Goal: Task Accomplishment & Management: Complete application form

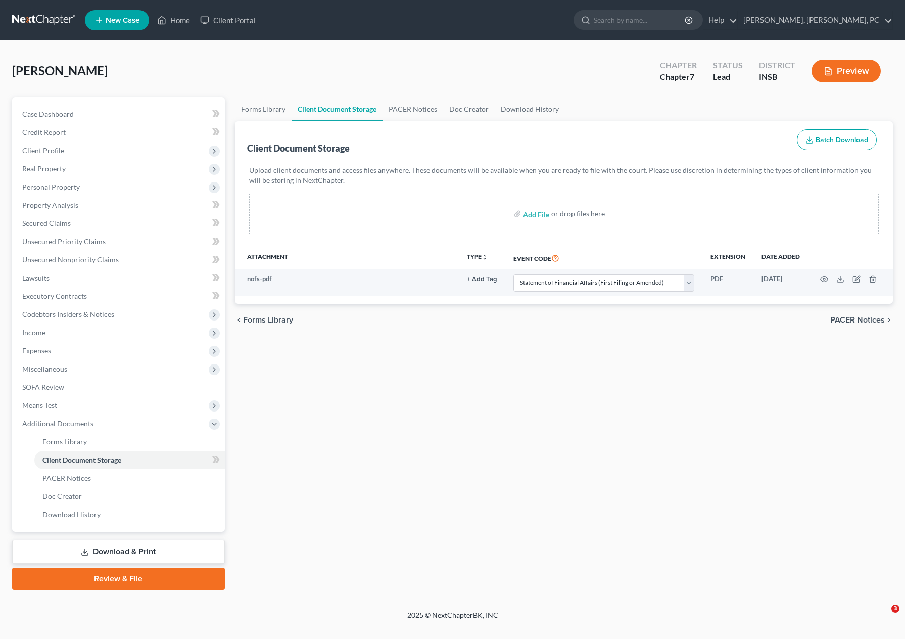
select select "24"
click at [57, 299] on span "Executory Contracts" at bounding box center [54, 296] width 65 height 9
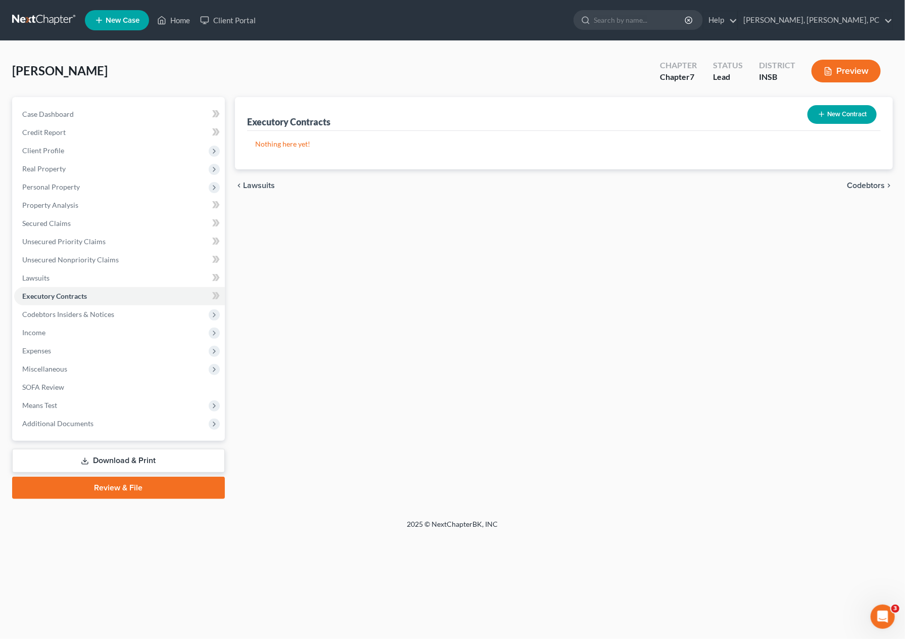
click at [849, 115] on button "New Contract" at bounding box center [842, 114] width 69 height 19
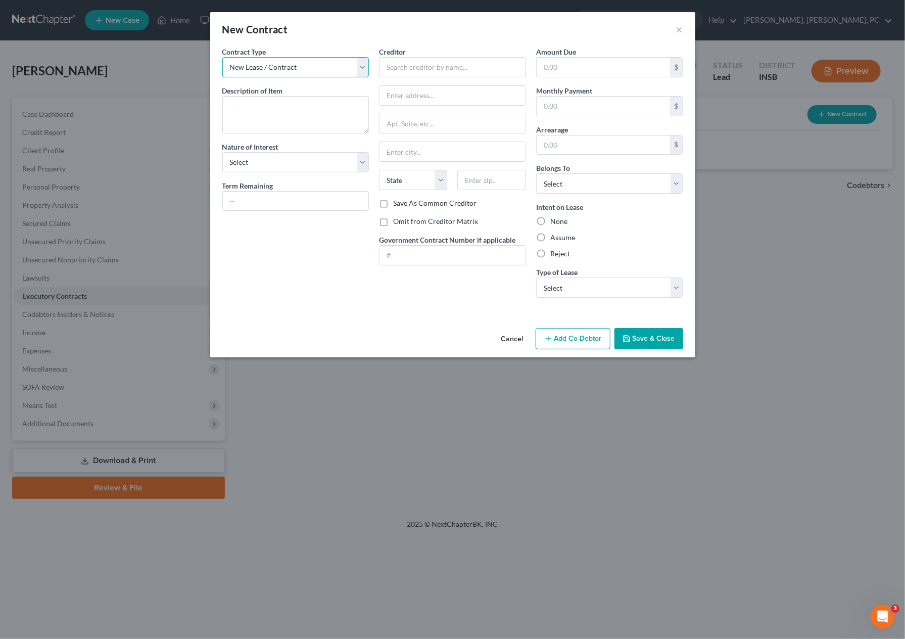
click at [282, 65] on select "New Lease / Contract New Timeshare" at bounding box center [295, 67] width 147 height 20
click at [271, 101] on textarea at bounding box center [295, 114] width 147 height 37
type textarea "residential lease"
click at [256, 166] on select "Select Purchaser Agent Lessor Lessee" at bounding box center [295, 162] width 147 height 20
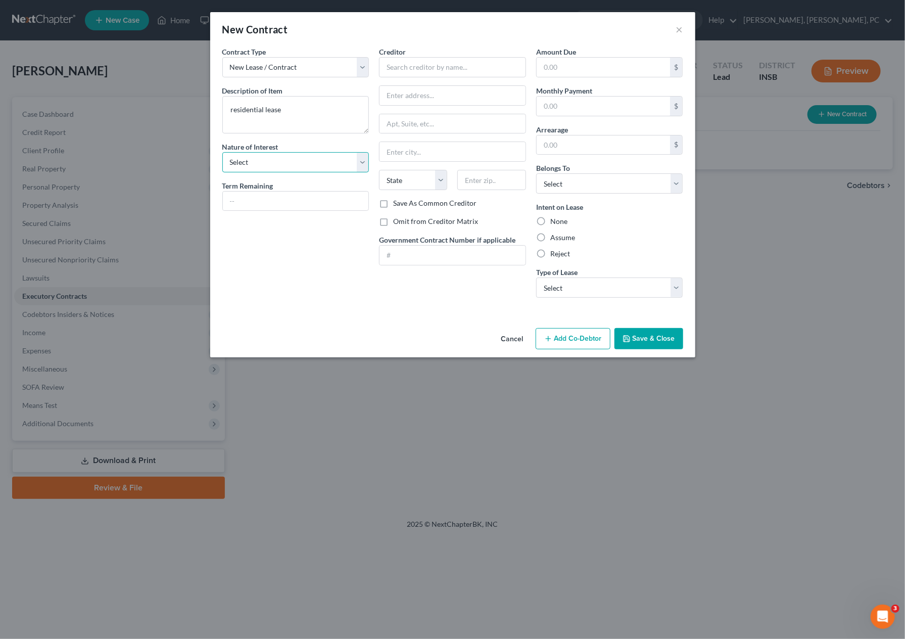
select select "3"
click at [222, 152] on select "Select Purchaser Agent Lessor Lessee" at bounding box center [295, 162] width 147 height 20
click at [357, 313] on div "Contract Type New Lease / Contract New Timeshare Description of non-residential…" at bounding box center [452, 184] width 485 height 277
click at [265, 203] on input "text" at bounding box center [296, 201] width 146 height 19
type input "month to month"
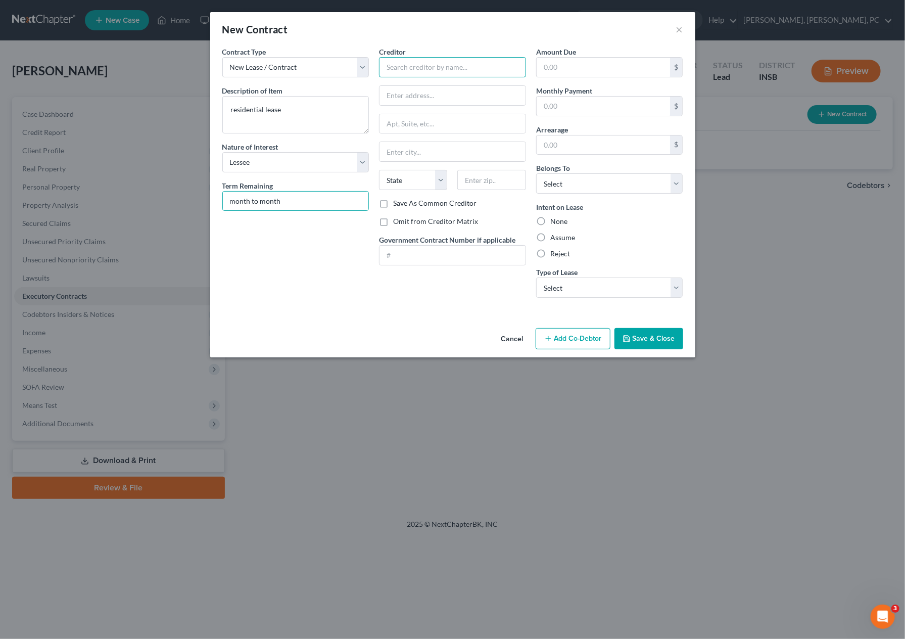
click at [421, 66] on input "text" at bounding box center [452, 67] width 147 height 20
click at [406, 273] on div "Creditor * State [US_STATE] AK AR AZ CA CO [GEOGRAPHIC_DATA] DE DC [GEOGRAPHIC_…" at bounding box center [452, 175] width 157 height 259
click at [410, 67] on input "text" at bounding box center [452, 67] width 147 height 20
type input "Muncie Management, LLC"
click at [410, 98] on input "text" at bounding box center [452, 95] width 146 height 19
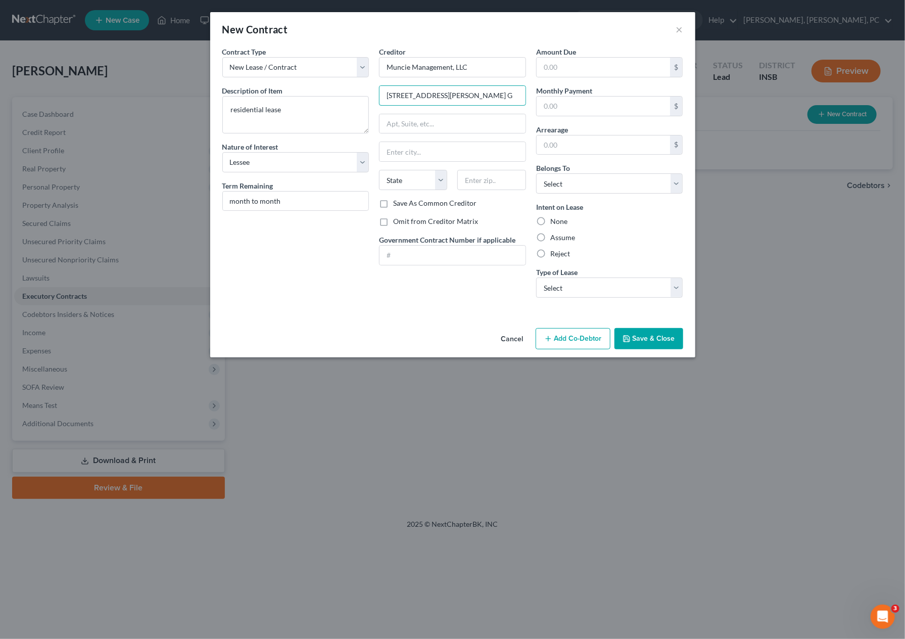
type input "[STREET_ADDRESS][PERSON_NAME] G"
click at [484, 183] on input "text" at bounding box center [491, 180] width 68 height 20
paste input "47303"
type input "47303"
type input "Muncie"
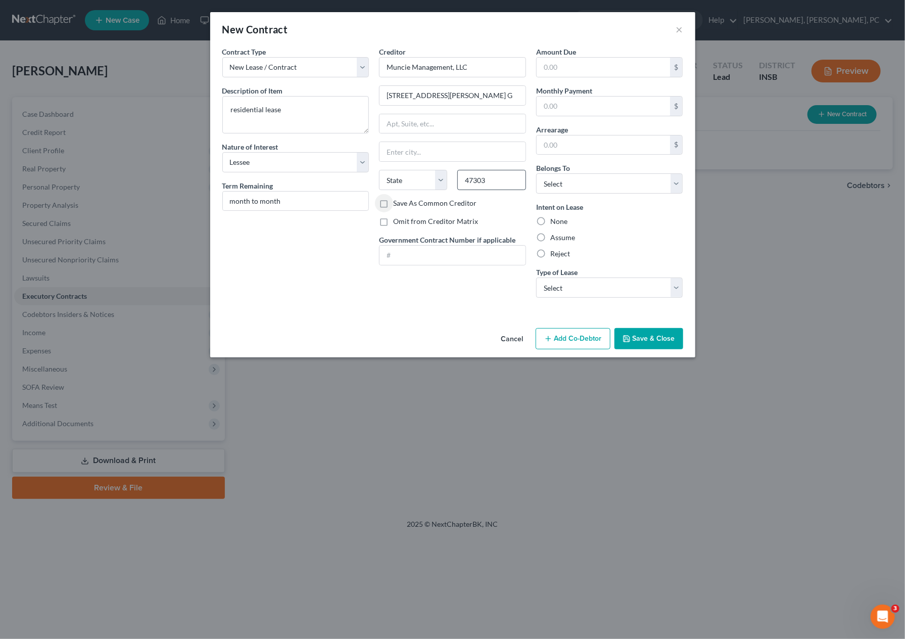
select select "15"
click at [562, 64] on input "text" at bounding box center [604, 67] width 134 height 19
type input "0.00"
click at [602, 103] on input "text" at bounding box center [604, 106] width 134 height 19
type input "1,235"
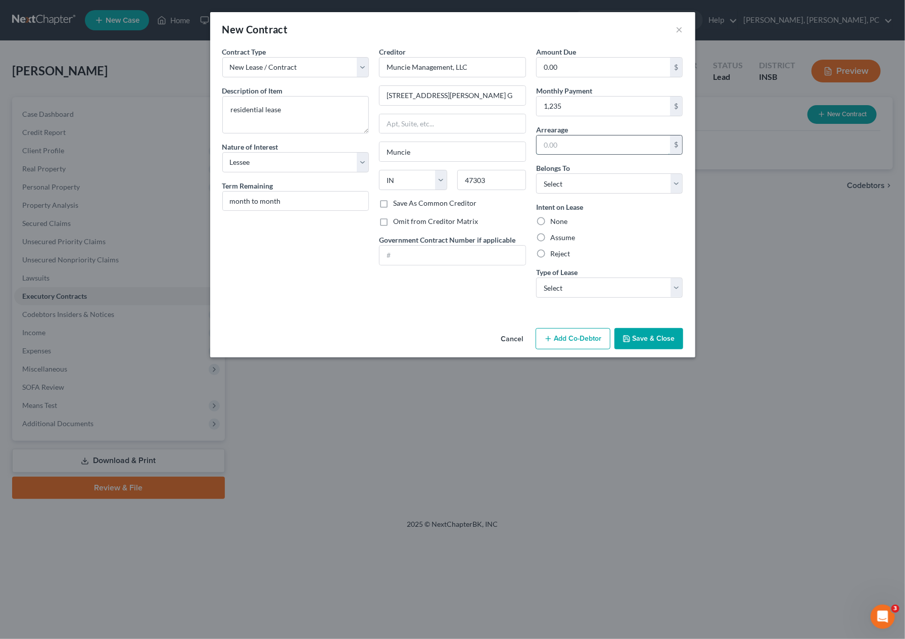
click at [580, 146] on input "text" at bounding box center [604, 144] width 134 height 19
type input "0.00"
click at [603, 186] on select "Select Debtor 1 Only Debtor 2 Only Debtor 1 And Debtor 2 Only At Least One Of T…" at bounding box center [609, 183] width 147 height 20
select select "0"
click at [536, 173] on select "Select Debtor 1 Only Debtor 2 Only Debtor 1 And Debtor 2 Only At Least One Of T…" at bounding box center [609, 183] width 147 height 20
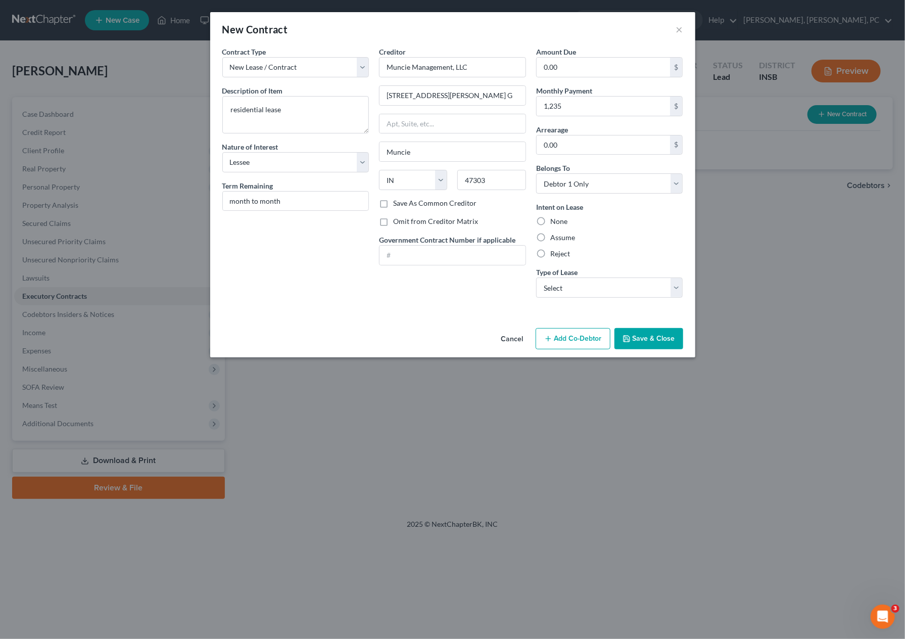
click at [550, 238] on label "Assume" at bounding box center [562, 237] width 25 height 10
click at [554, 238] on input "Assume" at bounding box center [557, 235] width 7 height 7
radio input "true"
click at [556, 288] on select "Select Real Estate Car Other" at bounding box center [609, 287] width 147 height 20
select select "0"
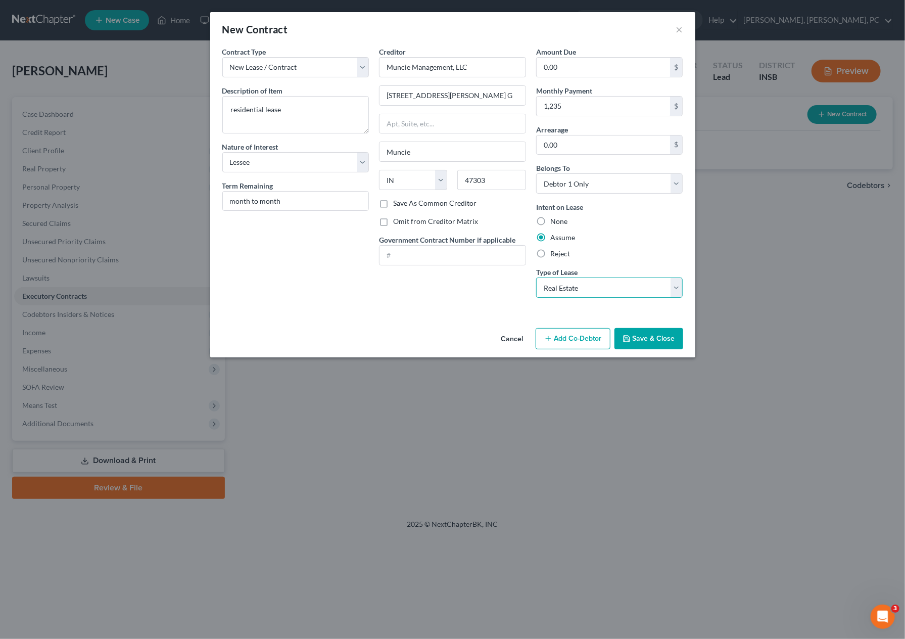
click at [536, 277] on select "Select Real Estate Car Other" at bounding box center [609, 287] width 147 height 20
click at [630, 338] on icon "button" at bounding box center [627, 339] width 6 height 6
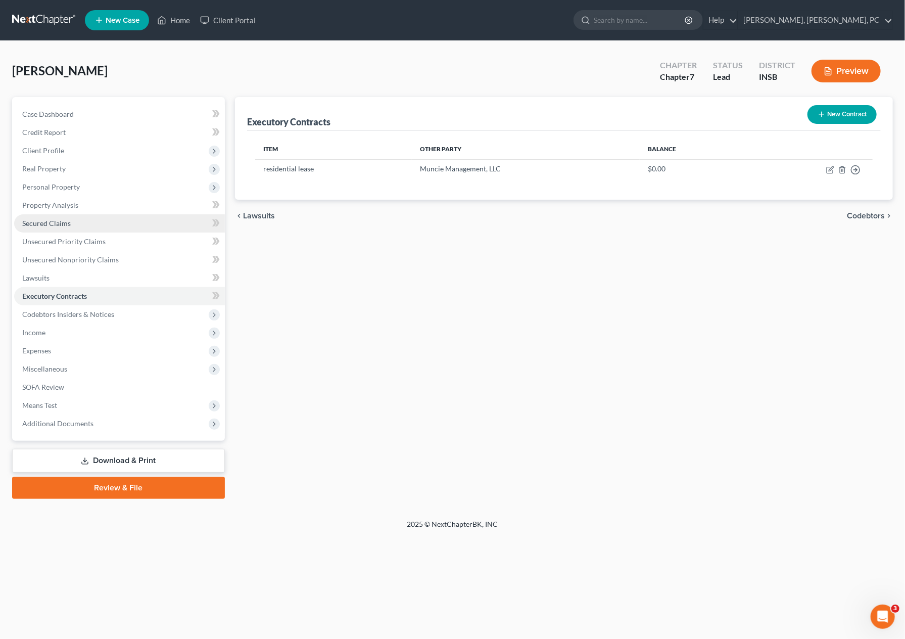
click at [54, 222] on span "Secured Claims" at bounding box center [46, 223] width 49 height 9
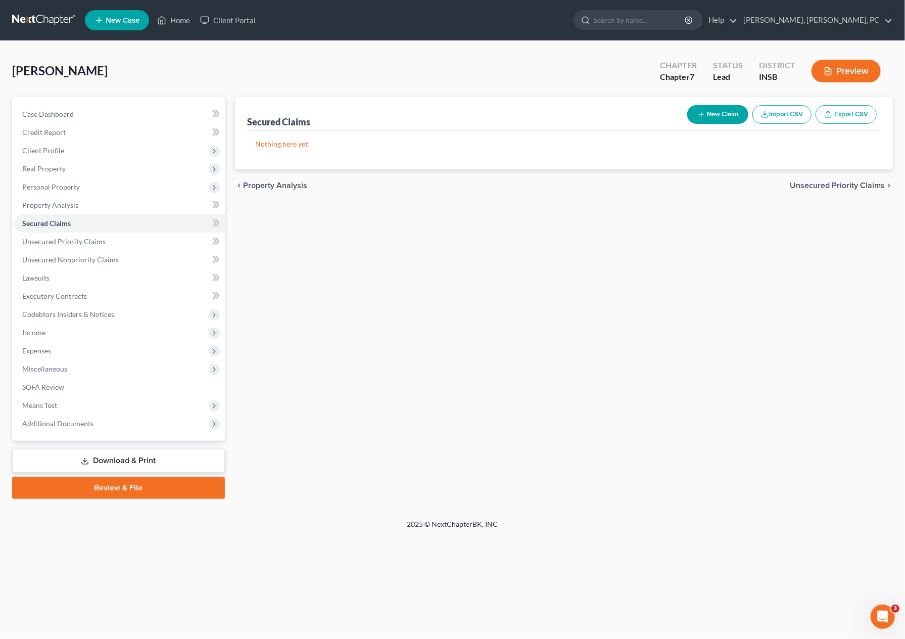
click at [736, 107] on button "New Claim" at bounding box center [717, 114] width 61 height 19
select select "0"
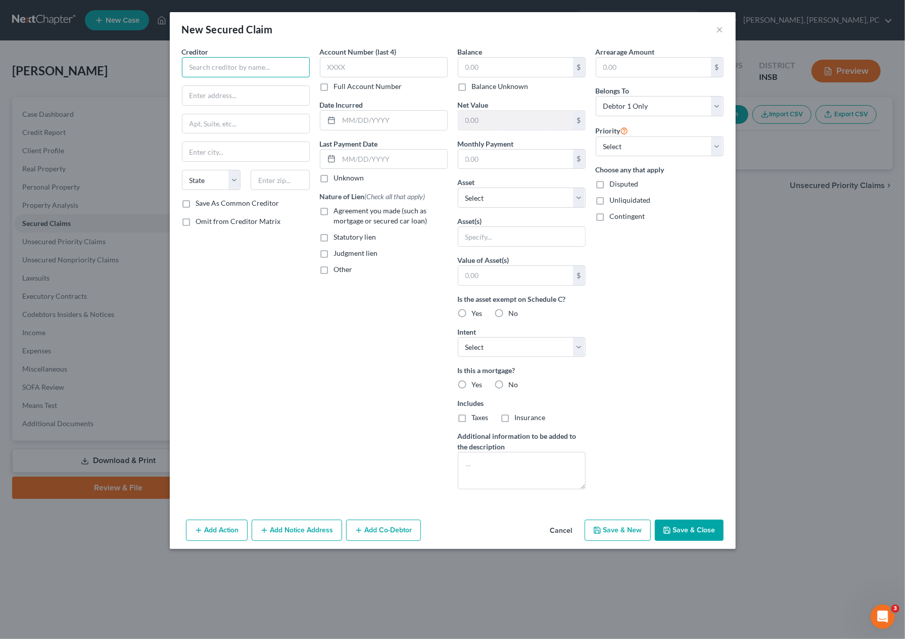
click at [210, 69] on input "text" at bounding box center [246, 67] width 128 height 20
click at [194, 69] on input "[PERSON_NAME]" at bounding box center [246, 67] width 128 height 20
type input "[PERSON_NAME]"
click at [472, 88] on label "Balance Unknown" at bounding box center [500, 86] width 57 height 10
click at [476, 88] on input "Balance Unknown" at bounding box center [479, 84] width 7 height 7
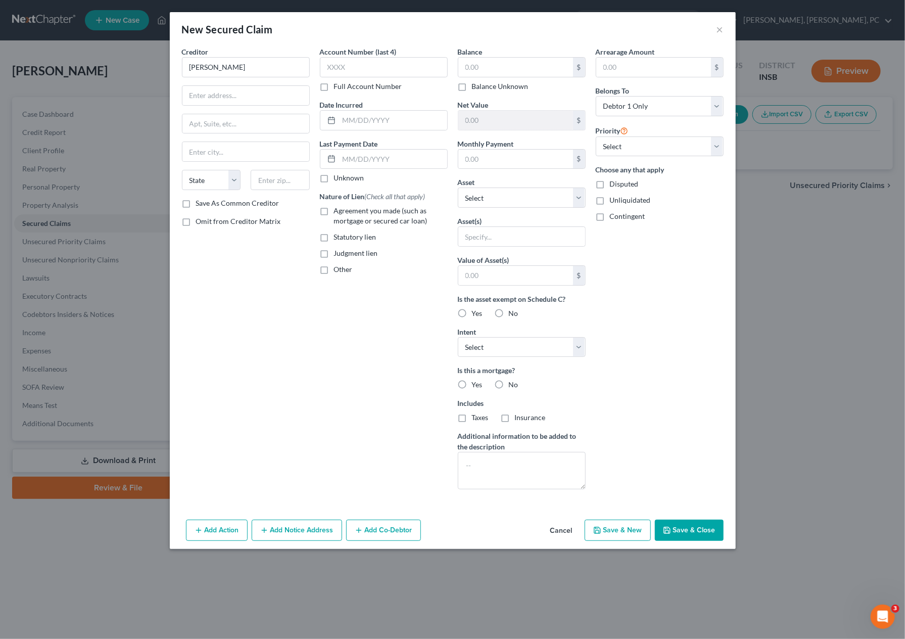
checkbox input "true"
type input "0.00"
click at [270, 486] on div "Creditor * [PERSON_NAME] State [US_STATE] AK AR AZ CA CO [GEOGRAPHIC_DATA] DE D…" at bounding box center [246, 271] width 138 height 451
click at [361, 114] on input "text" at bounding box center [393, 120] width 108 height 19
type input "[DATE]"
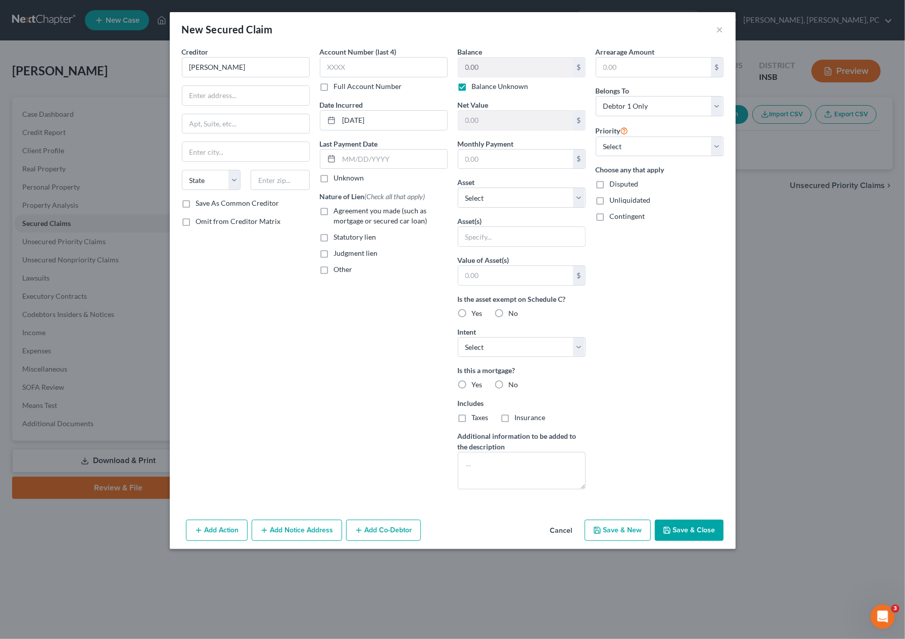
click at [334, 210] on label "Agreement you made (such as mortgage or secured car loan)" at bounding box center [391, 216] width 114 height 20
click at [338, 210] on input "Agreement you made (such as mortgage or secured car loan)" at bounding box center [341, 209] width 7 height 7
checkbox input "true"
click at [478, 158] on input "text" at bounding box center [515, 159] width 115 height 19
type input "500"
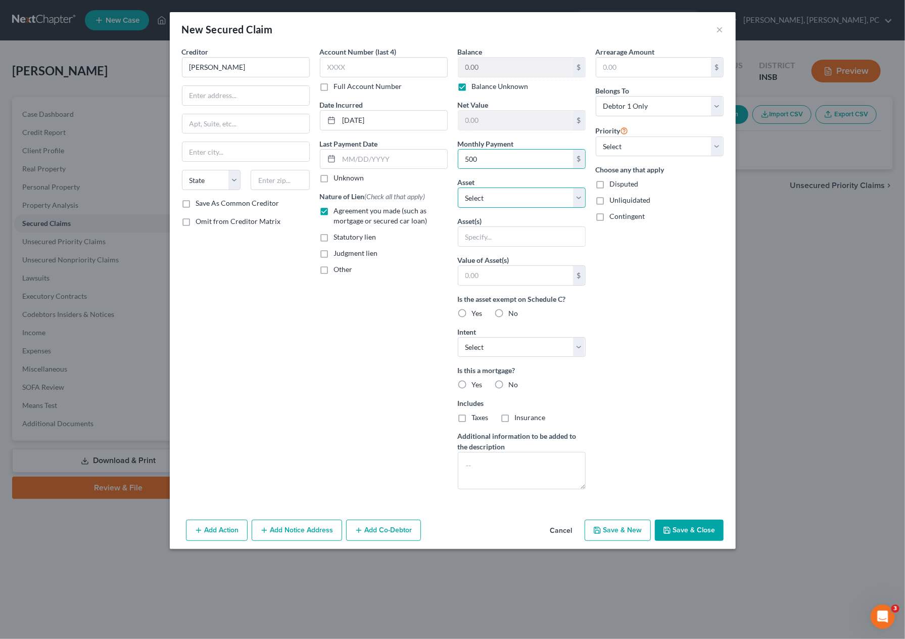
click at [482, 203] on select "Select Other Multiple Assets Current - (Checking Account) - $100.0 2018 chevy i…" at bounding box center [522, 197] width 128 height 20
select select "3"
click at [458, 187] on select "Select Other Multiple Assets Current - (Checking Account) - $100.0 2018 chevy i…" at bounding box center [522, 197] width 128 height 20
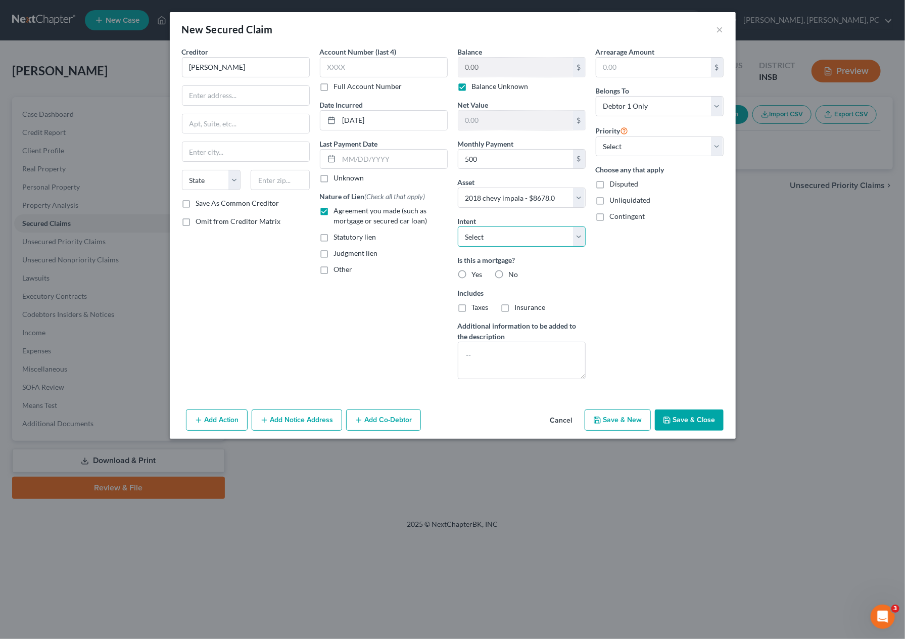
click at [481, 233] on select "Select Surrender Redeem Reaffirm Avoid Other" at bounding box center [522, 236] width 128 height 20
select select "2"
click at [458, 226] on select "Select Surrender Redeem Reaffirm Avoid Other" at bounding box center [522, 236] width 128 height 20
click at [509, 274] on label "No" at bounding box center [514, 274] width 10 height 10
click at [513, 274] on input "No" at bounding box center [516, 272] width 7 height 7
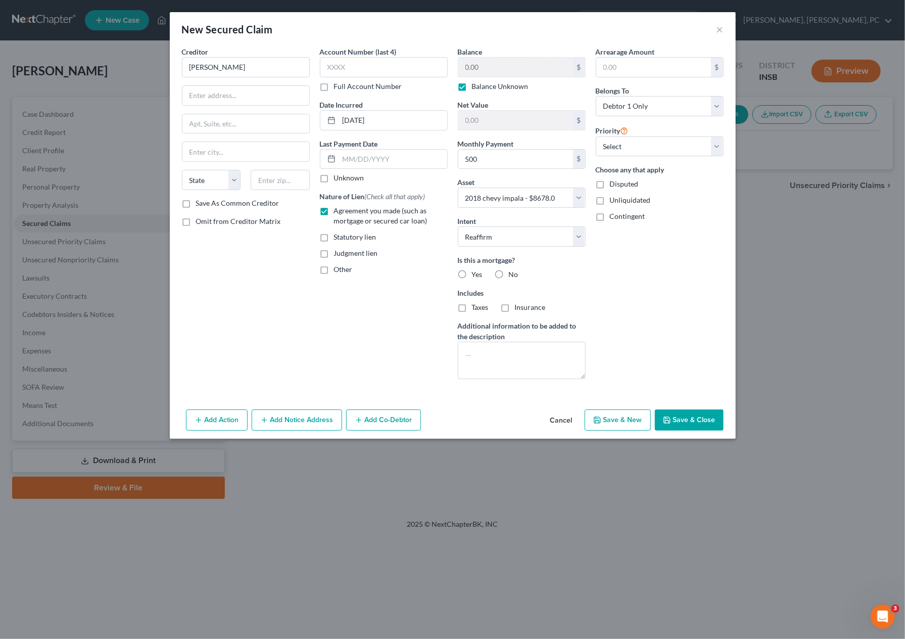
radio input "true"
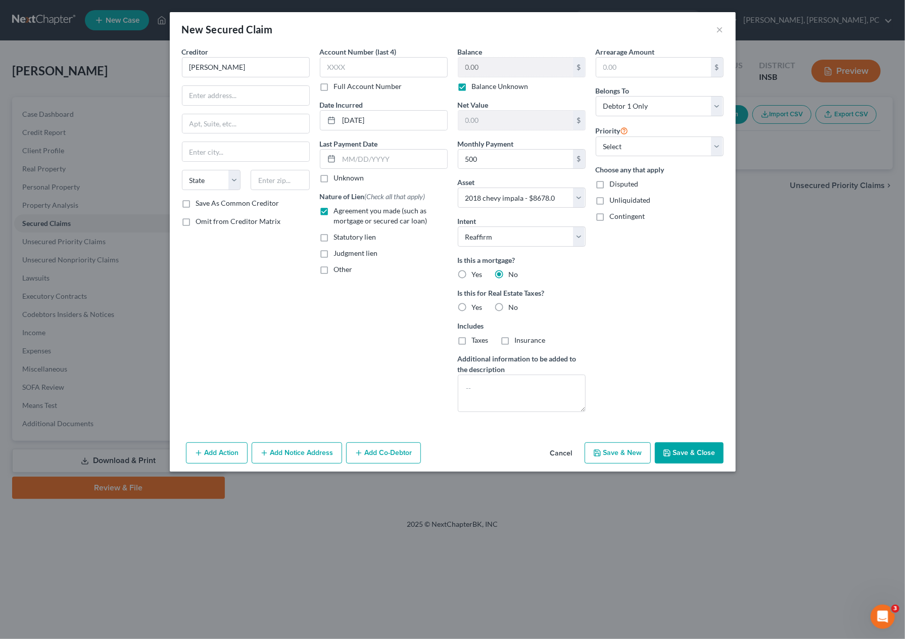
click at [509, 311] on label "No" at bounding box center [514, 307] width 10 height 10
click at [513, 309] on input "No" at bounding box center [516, 305] width 7 height 7
radio input "true"
click at [620, 137] on select "Select 1st 2nd 3rd 4th 5th 6th 7th 8th 9th 10th 11th 12th 13th 14th 15th 16th 1…" at bounding box center [660, 146] width 128 height 20
select select "0"
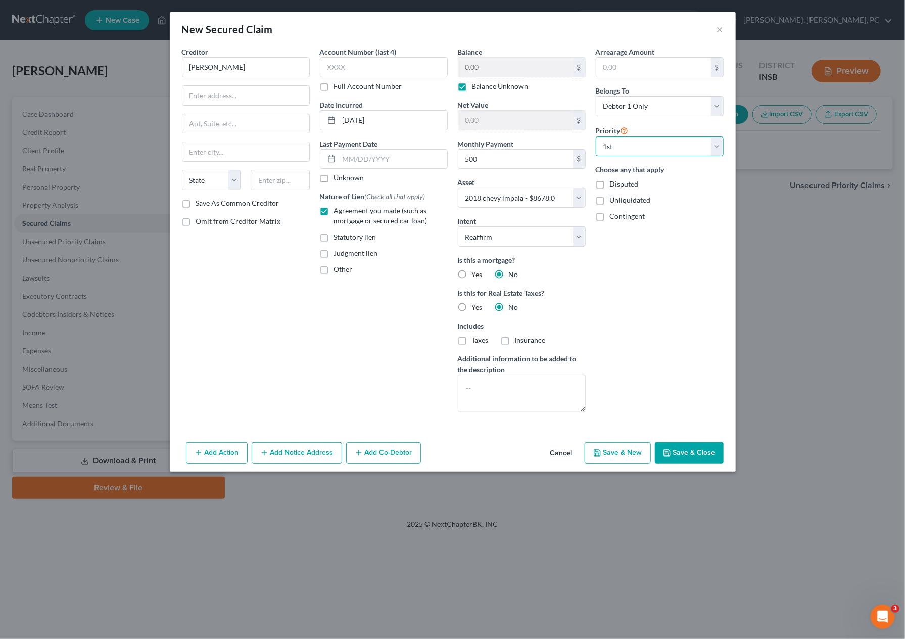
click at [596, 136] on select "Select 1st 2nd 3rd 4th 5th 6th 7th 8th 9th 10th 11th 12th 13th 14th 15th 16th 1…" at bounding box center [660, 146] width 128 height 20
click at [670, 449] on icon "button" at bounding box center [667, 453] width 8 height 8
select select
